Goal: Task Accomplishment & Management: Use online tool/utility

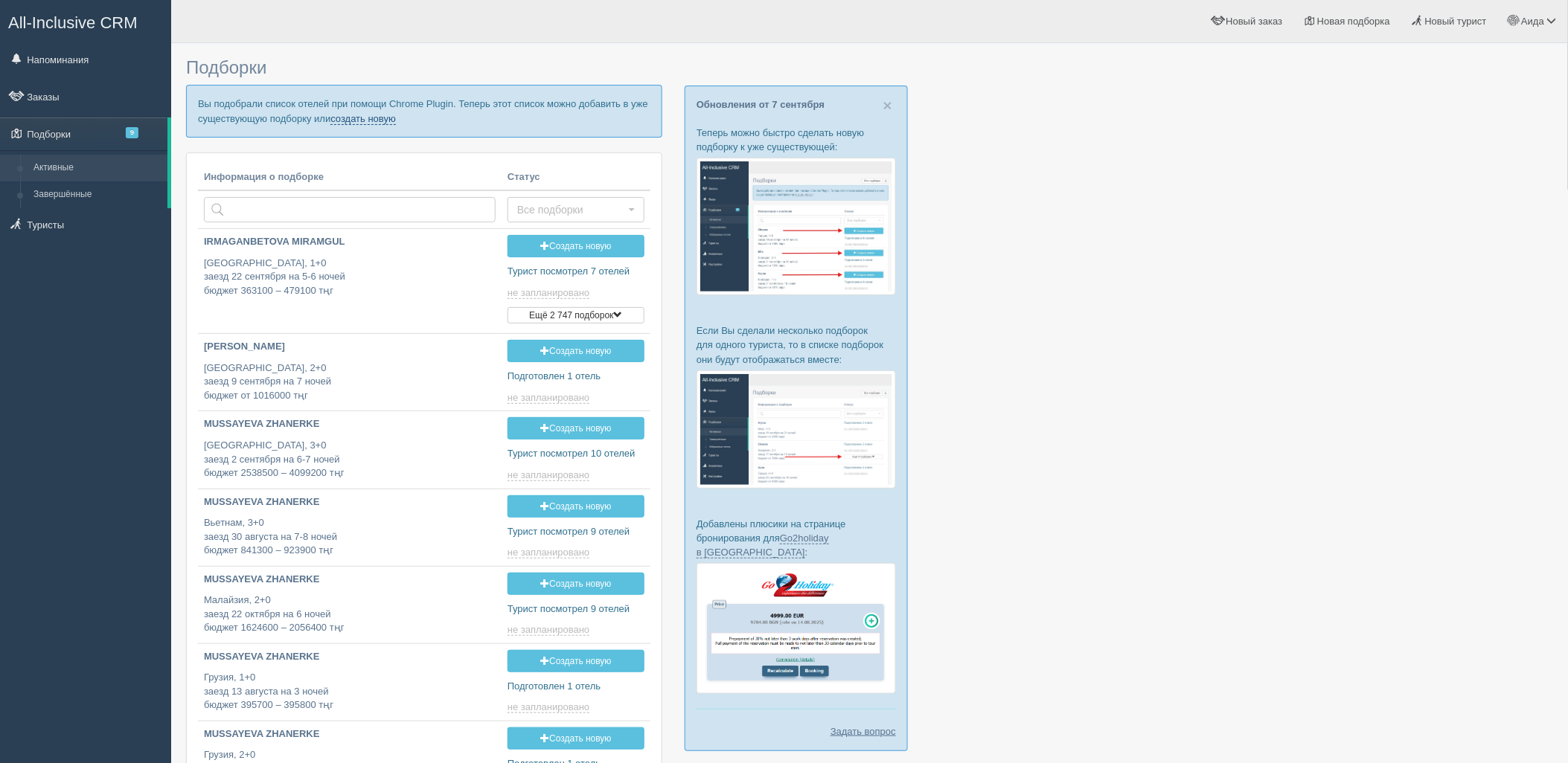
click at [361, 116] on link "создать новую" at bounding box center [363, 119] width 66 height 12
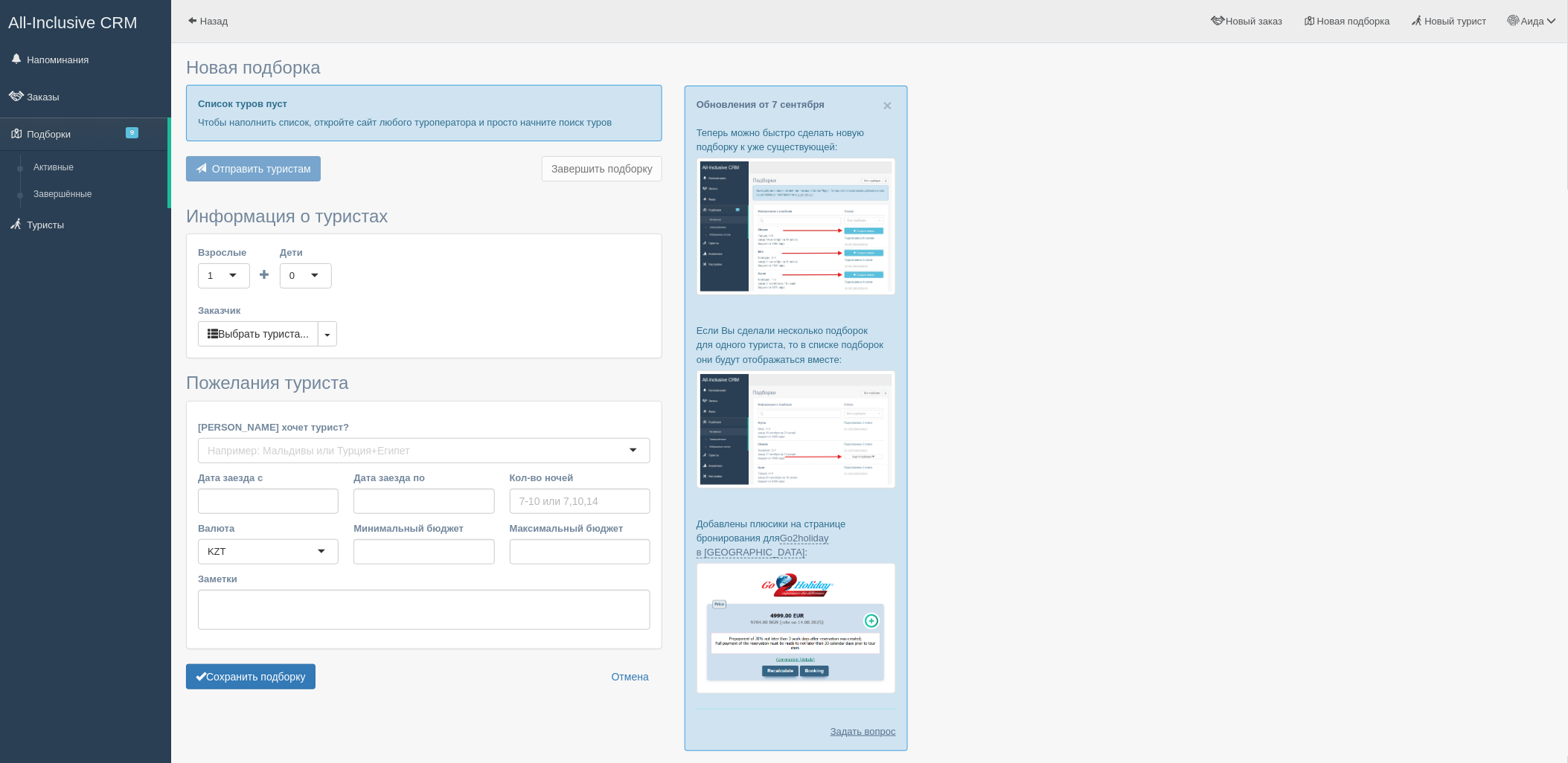
type input "6-7"
type input "591700"
type input "770100"
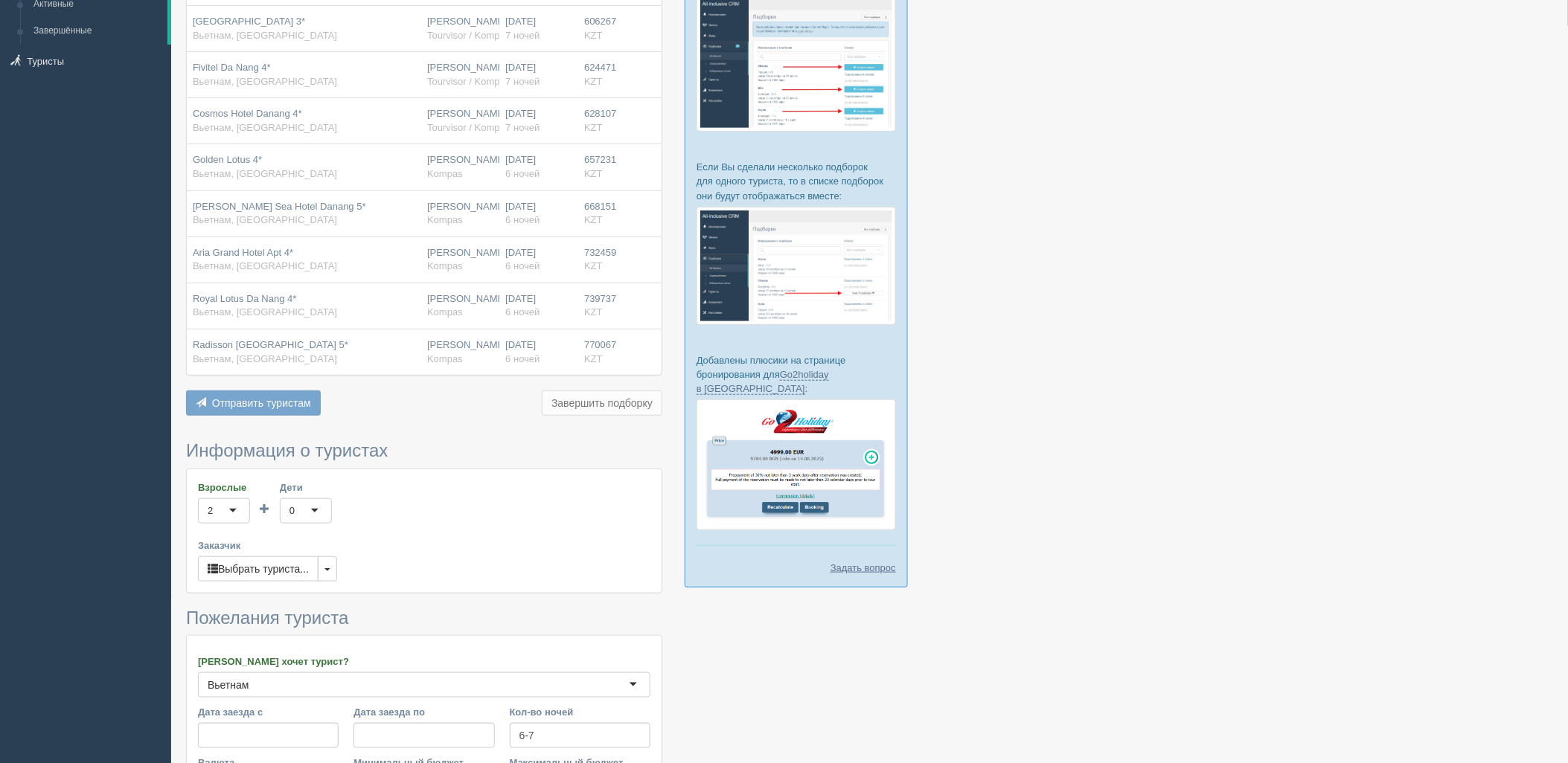
scroll to position [400, 0]
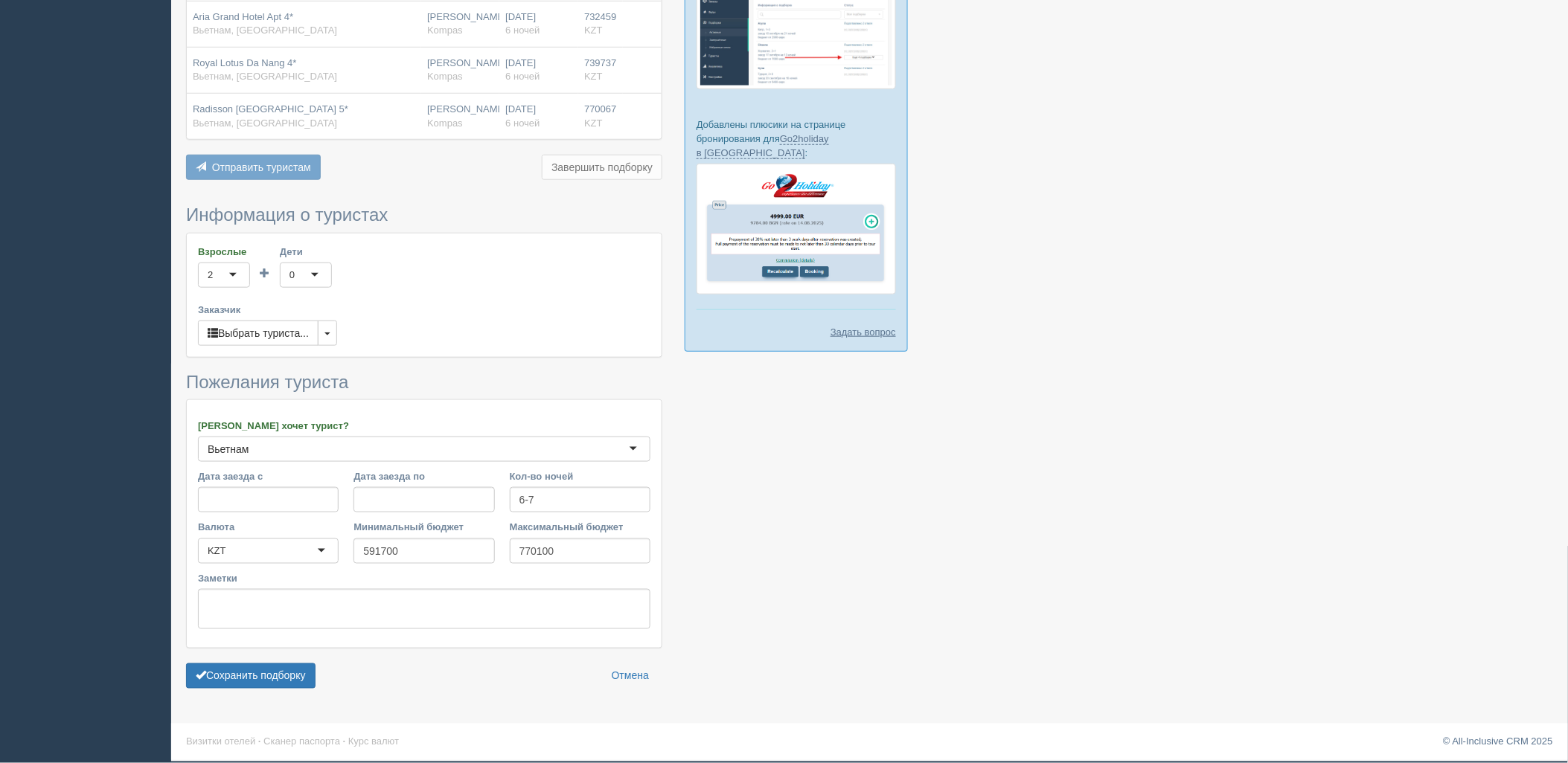
click at [257, 661] on form "Информация о туристах Взрослые 2 2 1 2 3 4 5 6 7 8 9 10 11 12 13 14 15 16 17 18…" at bounding box center [424, 450] width 476 height 490
click at [276, 667] on button "Сохранить подборку" at bounding box center [250, 676] width 129 height 25
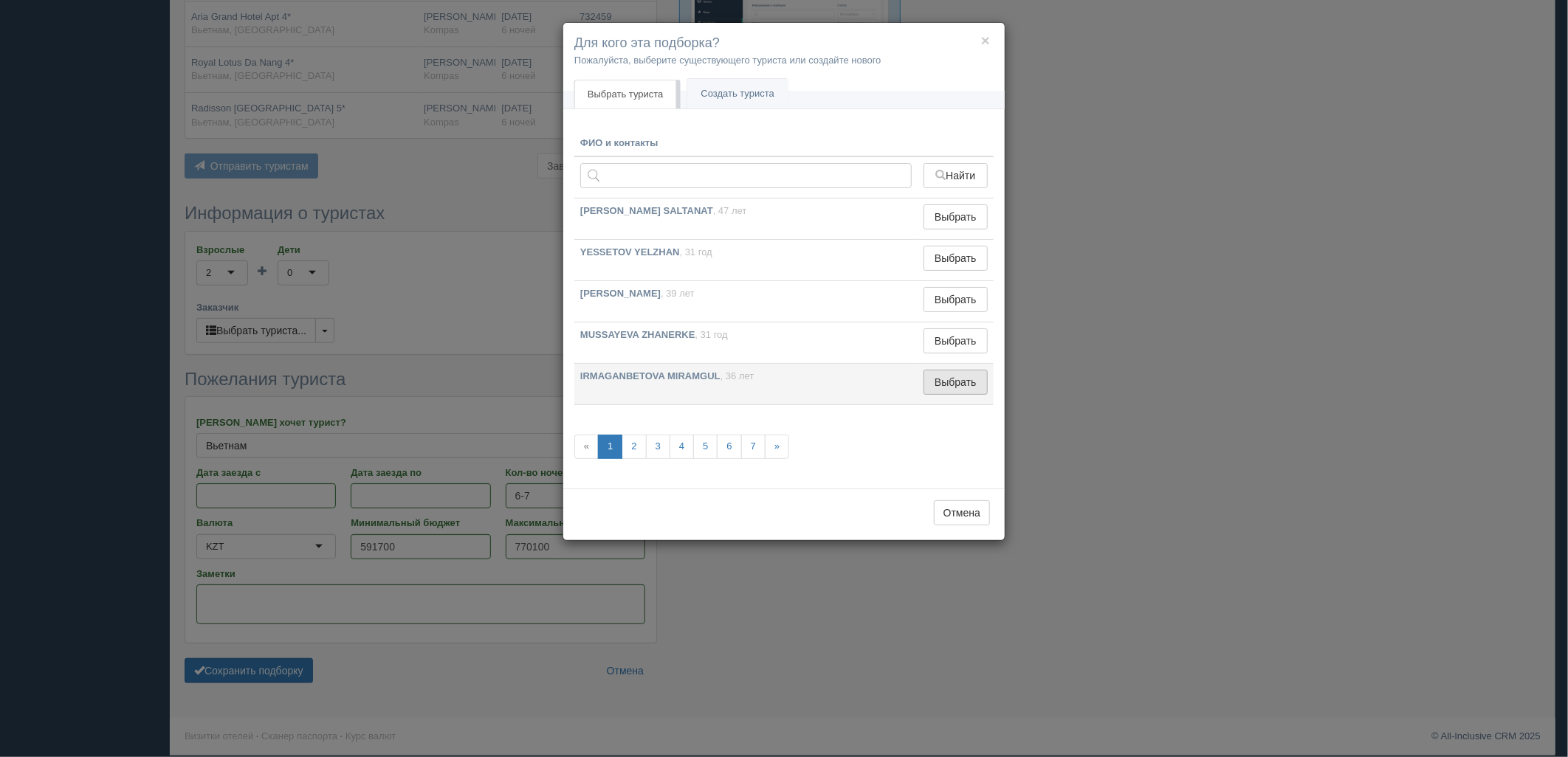
click at [936, 377] on button "Выбрать" at bounding box center [955, 382] width 64 height 25
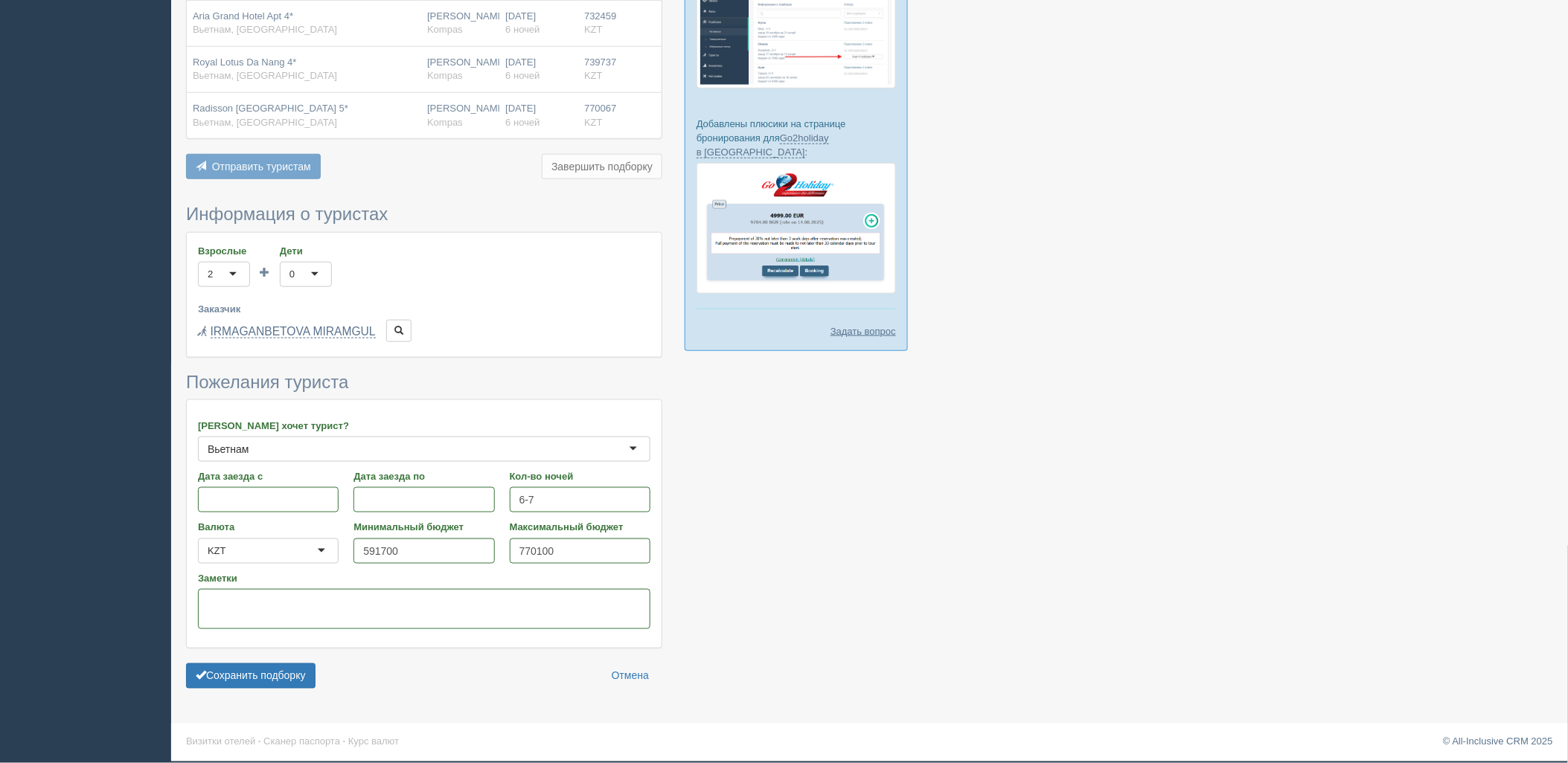
click at [325, 673] on div "Сохранить подборку Отмена" at bounding box center [424, 676] width 476 height 25
click at [312, 674] on button "Сохранить подборку" at bounding box center [250, 676] width 129 height 25
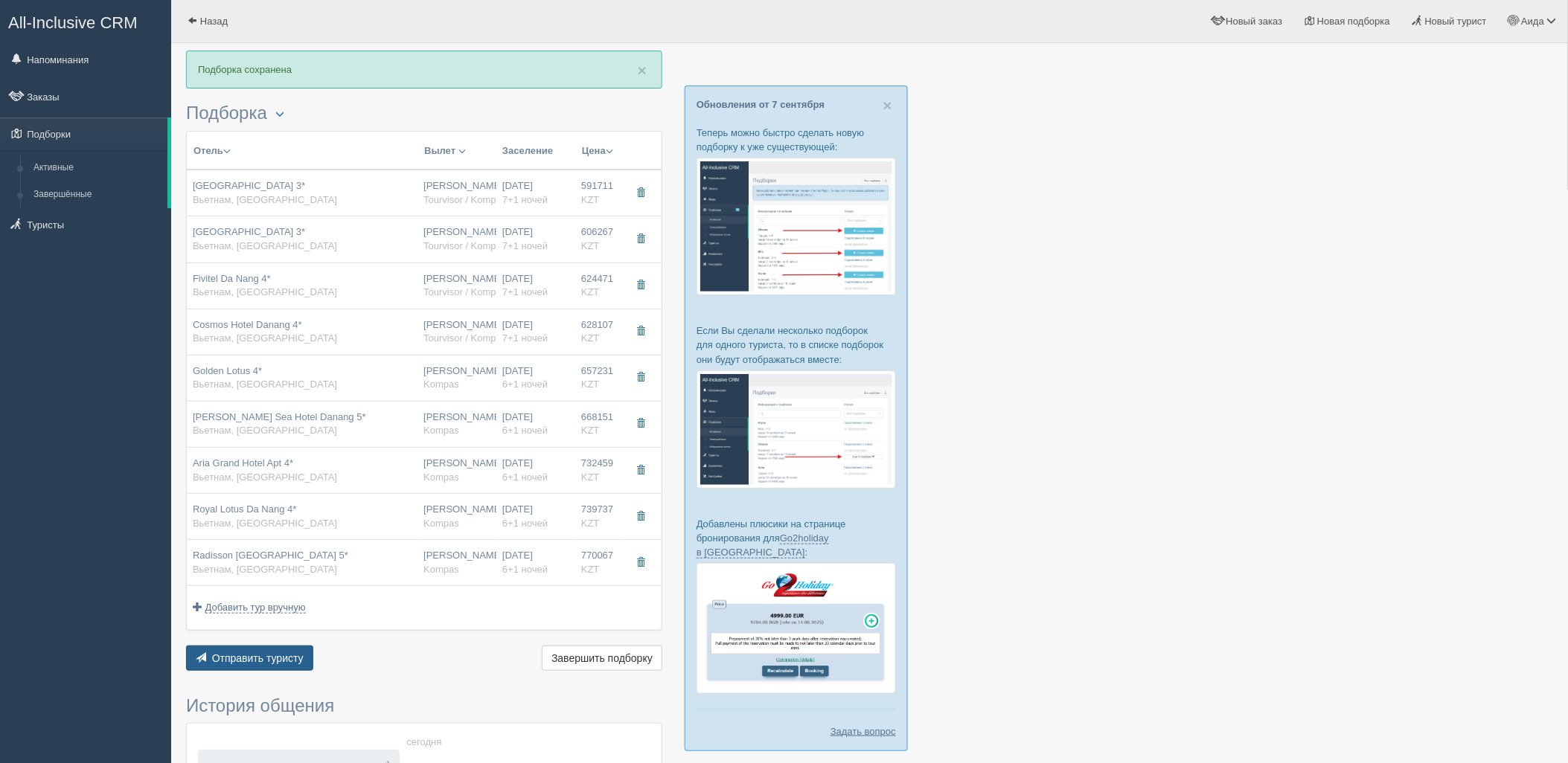
click at [268, 656] on span "Отправить туристу" at bounding box center [258, 658] width 91 height 12
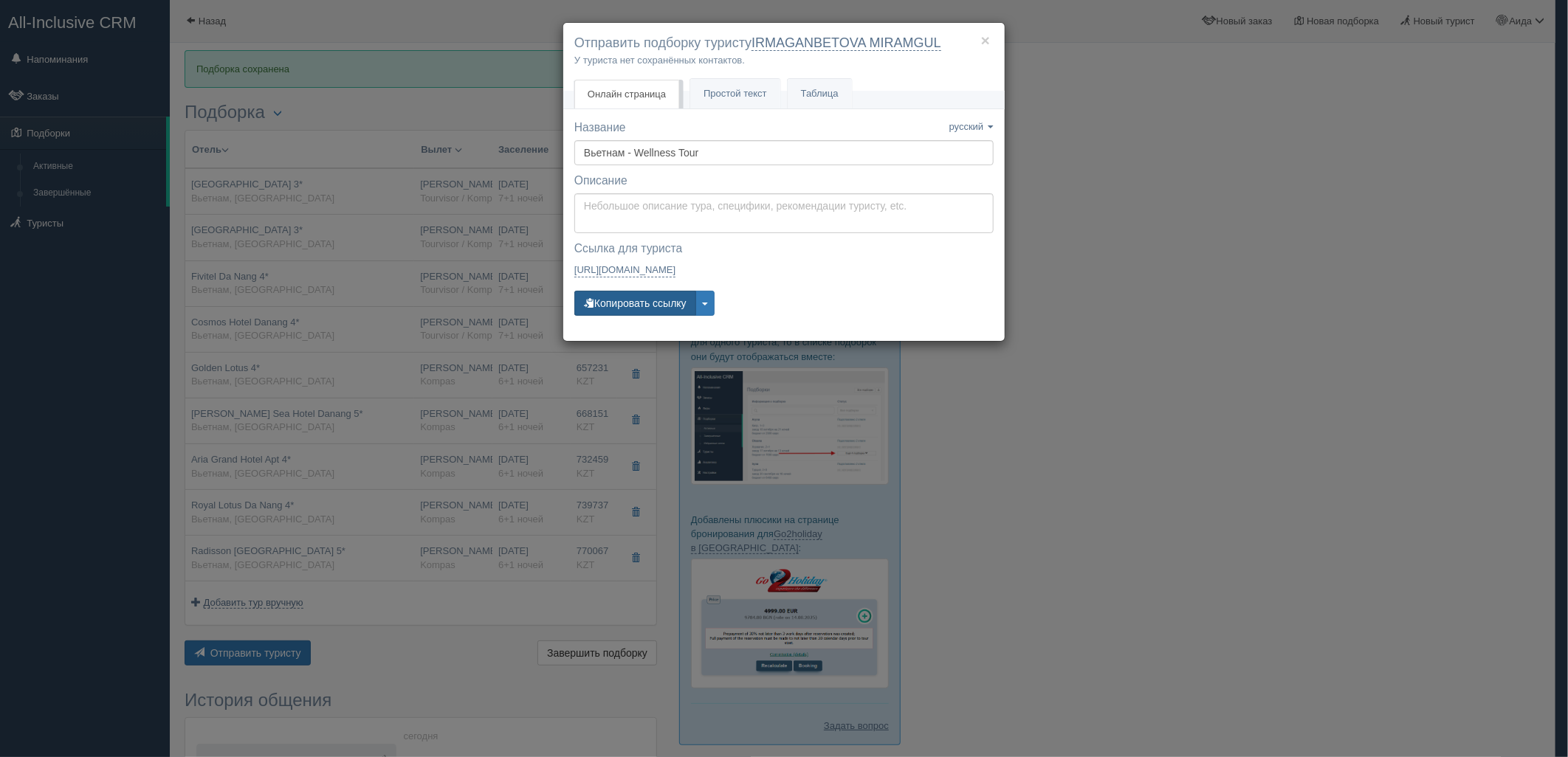
click at [655, 292] on button "Копировать ссылку" at bounding box center [635, 303] width 122 height 25
click at [659, 297] on button "Копировать ссылку" at bounding box center [635, 303] width 122 height 25
